Goal: Transaction & Acquisition: Purchase product/service

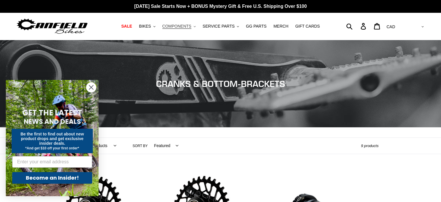
click at [178, 26] on span "COMPONENTS" at bounding box center [176, 26] width 29 height 5
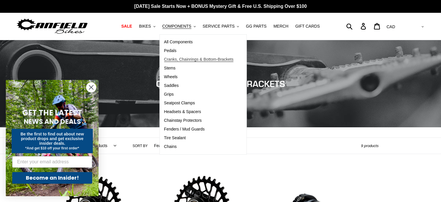
click at [177, 61] on span "Cranks, Chainrings & Bottom-Brackets" at bounding box center [199, 59] width 70 height 5
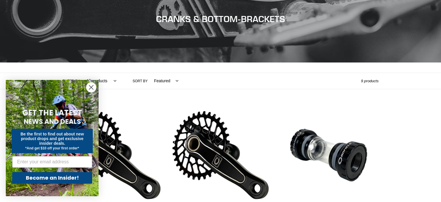
scroll to position [176, 0]
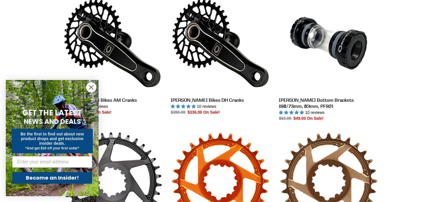
click at [90, 86] on icon "Close dialog" at bounding box center [91, 87] width 4 height 4
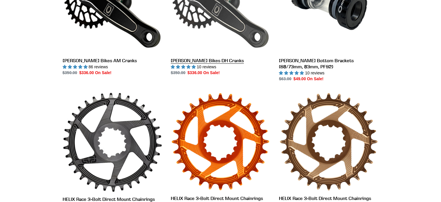
scroll to position [215, 0]
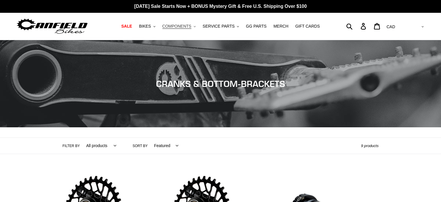
click at [179, 26] on span "COMPONENTS" at bounding box center [176, 26] width 29 height 5
